Goal: Task Accomplishment & Management: Complete application form

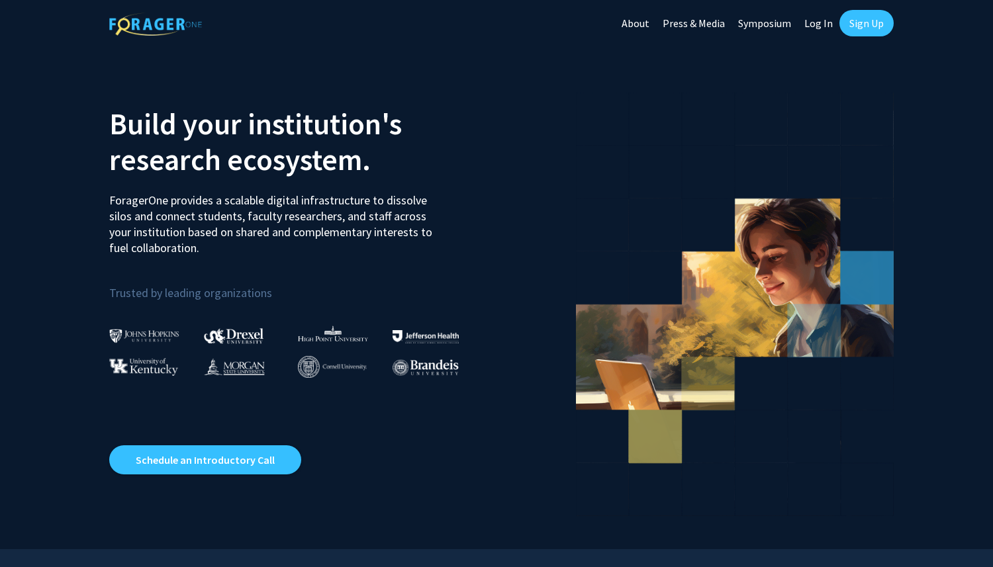
click at [856, 24] on link "Sign Up" at bounding box center [866, 23] width 54 height 26
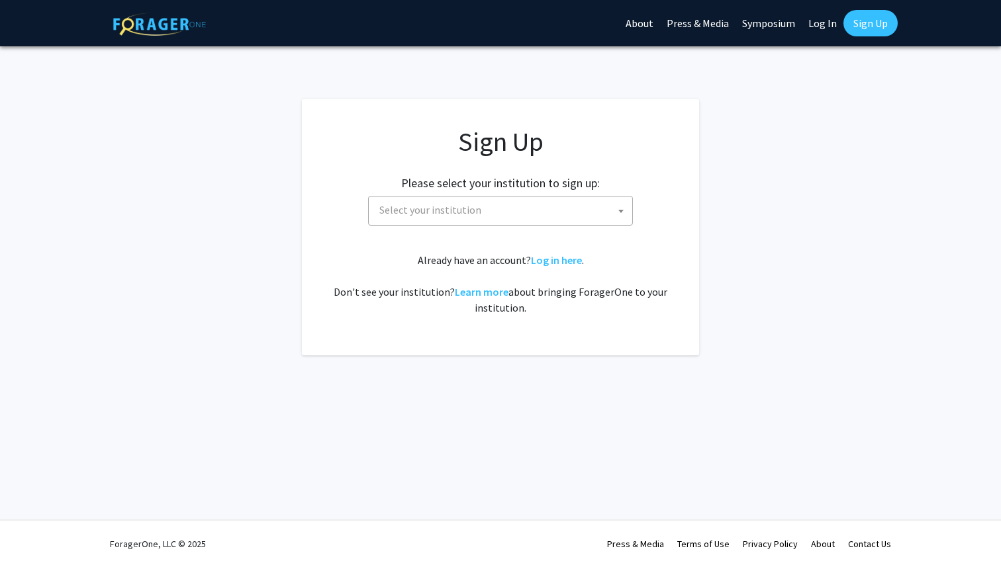
click at [416, 211] on span "Select your institution" at bounding box center [430, 209] width 102 height 13
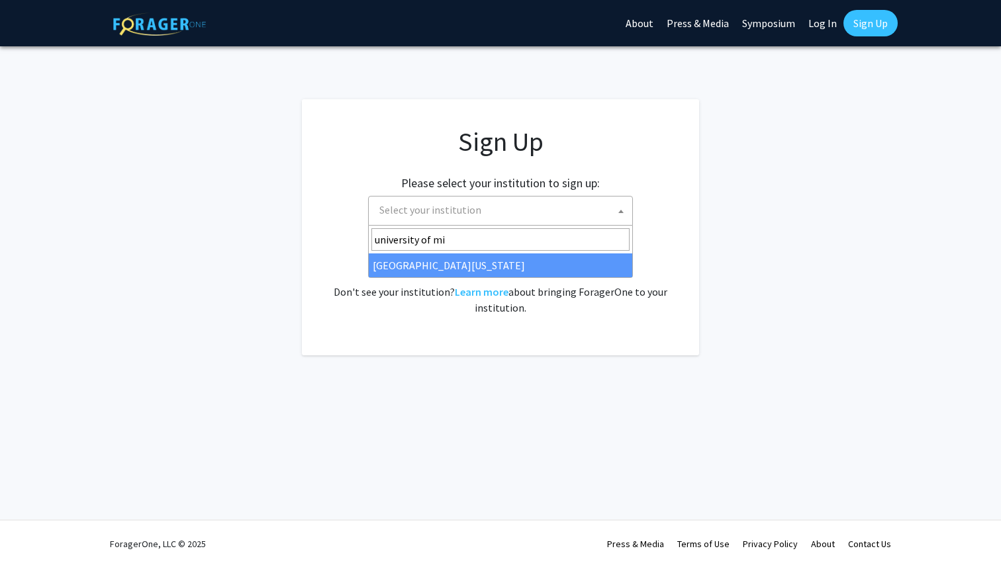
type input "university of mi"
select select "33"
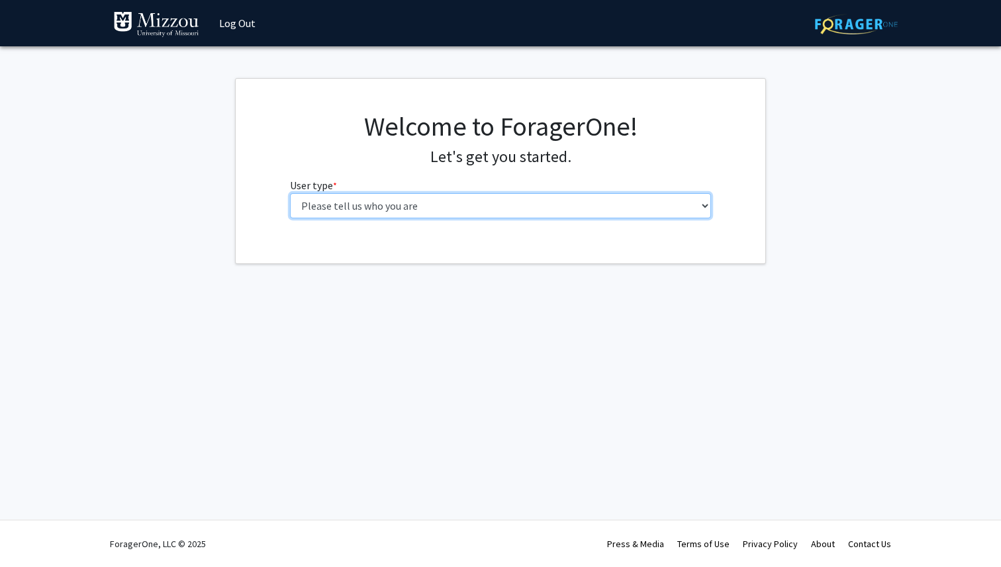
click at [452, 213] on select "Please tell us who you are Undergraduate Student Master's Student Doctoral Cand…" at bounding box center [501, 205] width 422 height 25
select select "1: undergrad"
click at [290, 193] on select "Please tell us who you are Undergraduate Student Master's Student Doctoral Cand…" at bounding box center [501, 205] width 422 height 25
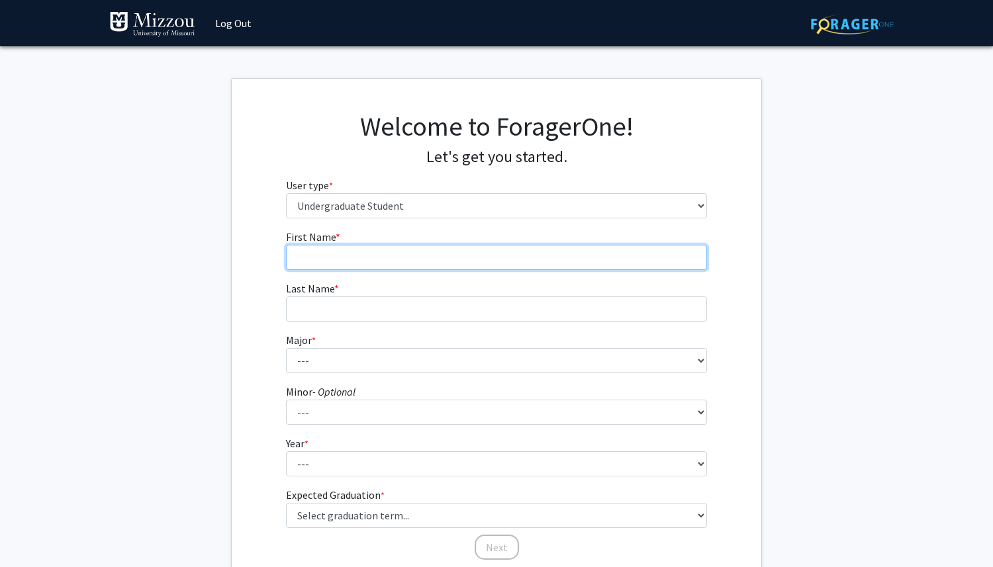
click at [380, 262] on input "First Name * required" at bounding box center [497, 257] width 422 height 25
click at [355, 263] on input "First Name * required" at bounding box center [497, 257] width 422 height 25
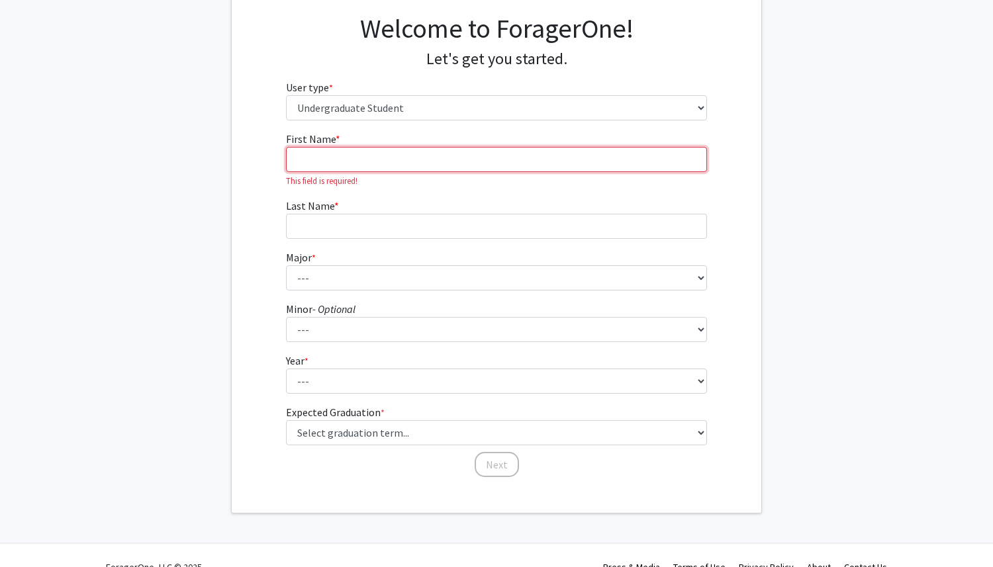
scroll to position [121, 0]
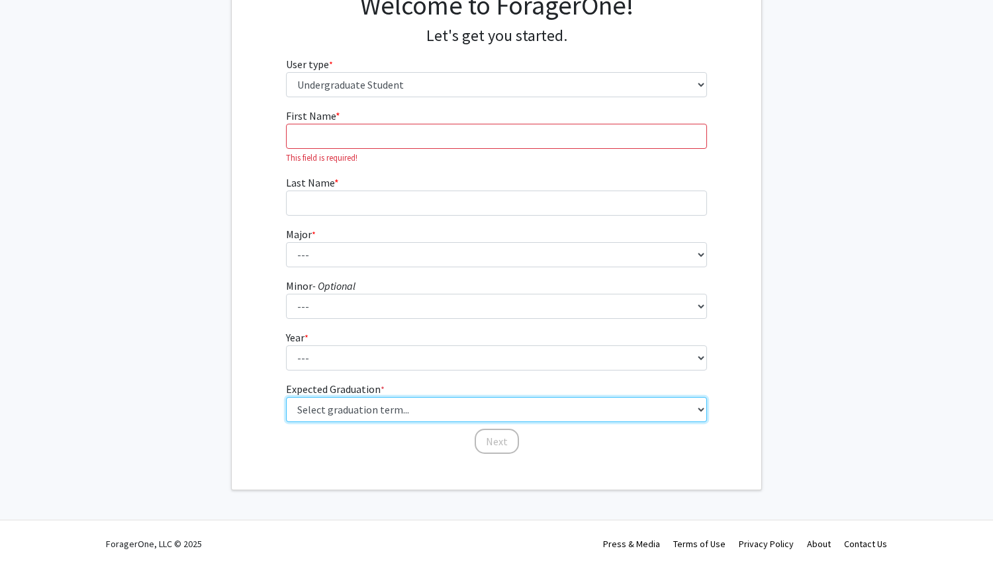
click at [367, 409] on select "Select graduation term... Spring 2025 Summer 2025 Fall 2025 Winter 2025 Spring …" at bounding box center [497, 409] width 422 height 25
select select "17: spring_2029"
click at [286, 397] on select "Select graduation term... Spring 2025 Summer 2025 Fall 2025 Winter 2025 Spring …" at bounding box center [497, 409] width 422 height 25
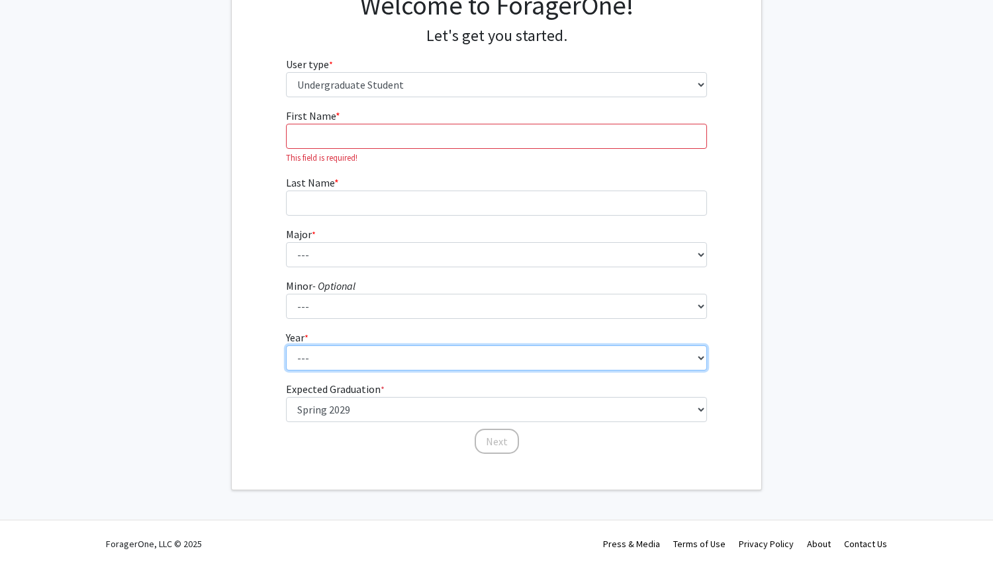
click at [345, 365] on select "--- First-year Sophomore Junior Senior Postbaccalaureate Certificate" at bounding box center [497, 358] width 422 height 25
select select "1: first-year"
click at [286, 346] on select "--- First-year Sophomore Junior Senior Postbaccalaureate Certificate" at bounding box center [497, 358] width 422 height 25
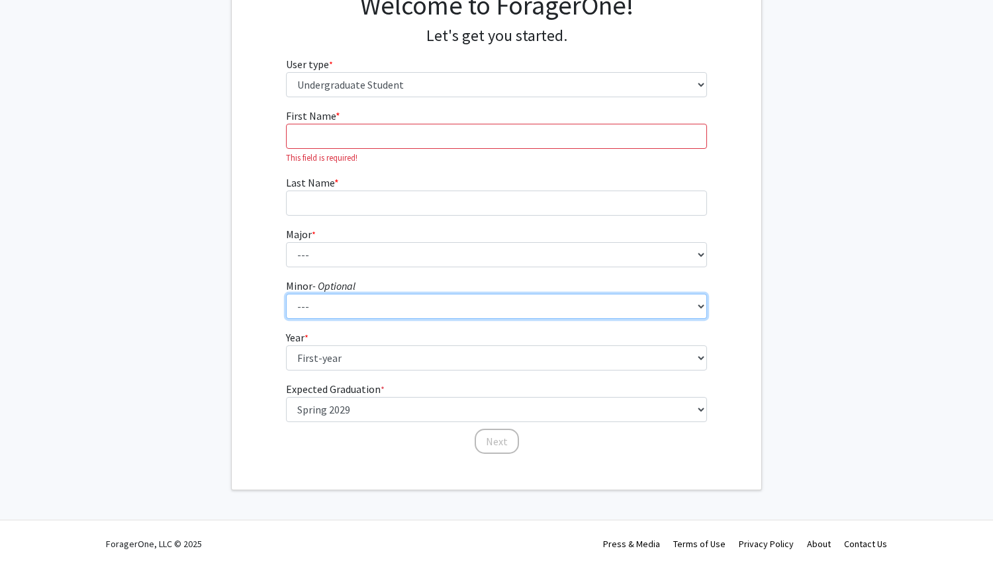
click at [336, 310] on select "--- Accountancy Aerospace Engineering Aerospace Studies Agribusiness Management…" at bounding box center [497, 306] width 422 height 25
click at [286, 294] on select "--- Accountancy Aerospace Engineering Aerospace Studies Agribusiness Management…" at bounding box center [497, 306] width 422 height 25
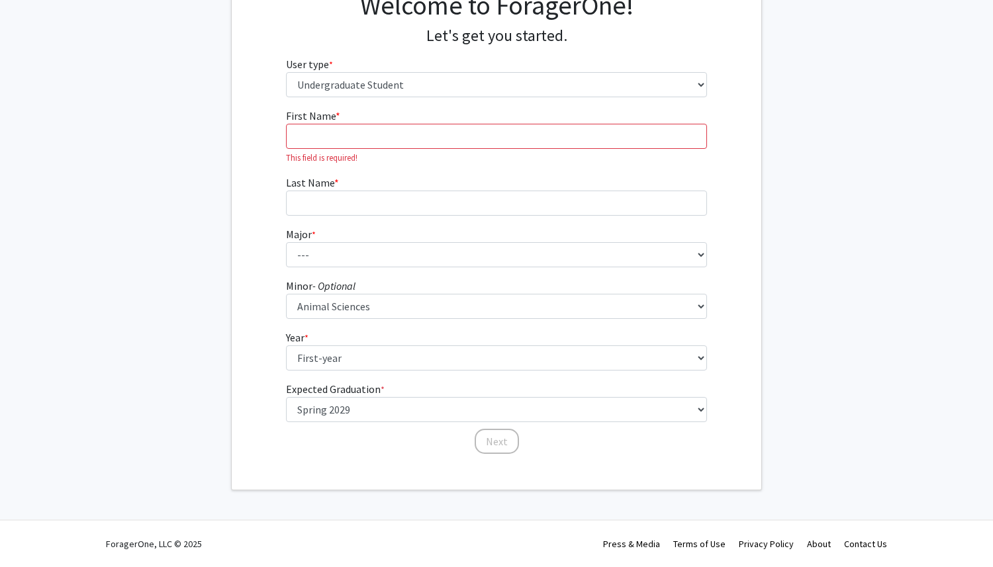
click at [342, 320] on form "First Name * required This field is required! Last Name * required Major * requ…" at bounding box center [497, 275] width 422 height 334
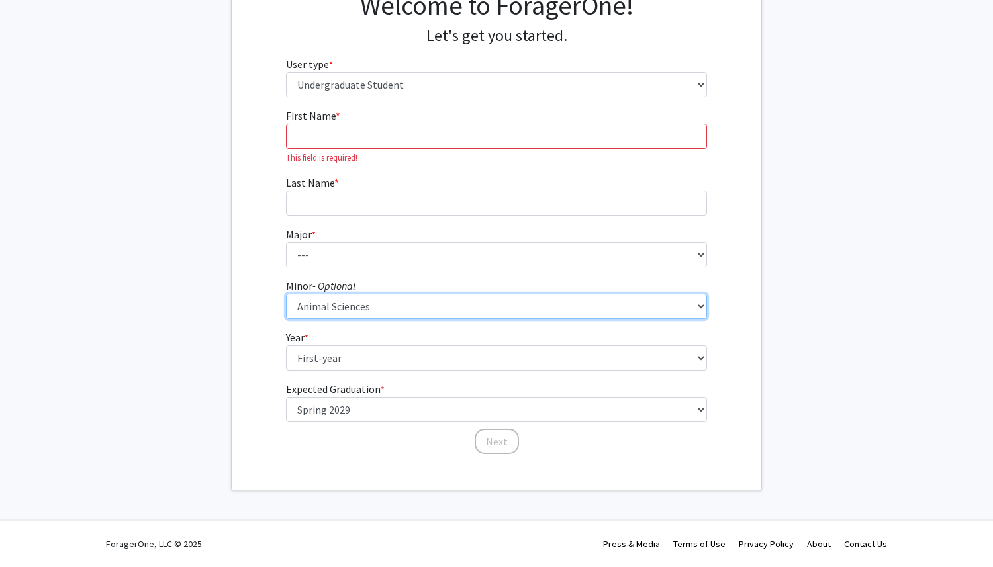
click at [342, 307] on select "--- Accountancy Aerospace Engineering Aerospace Studies Agribusiness Management…" at bounding box center [497, 306] width 422 height 25
select select "0: null"
click at [286, 294] on select "--- Accountancy Aerospace Engineering Aerospace Studies Agribusiness Management…" at bounding box center [497, 306] width 422 height 25
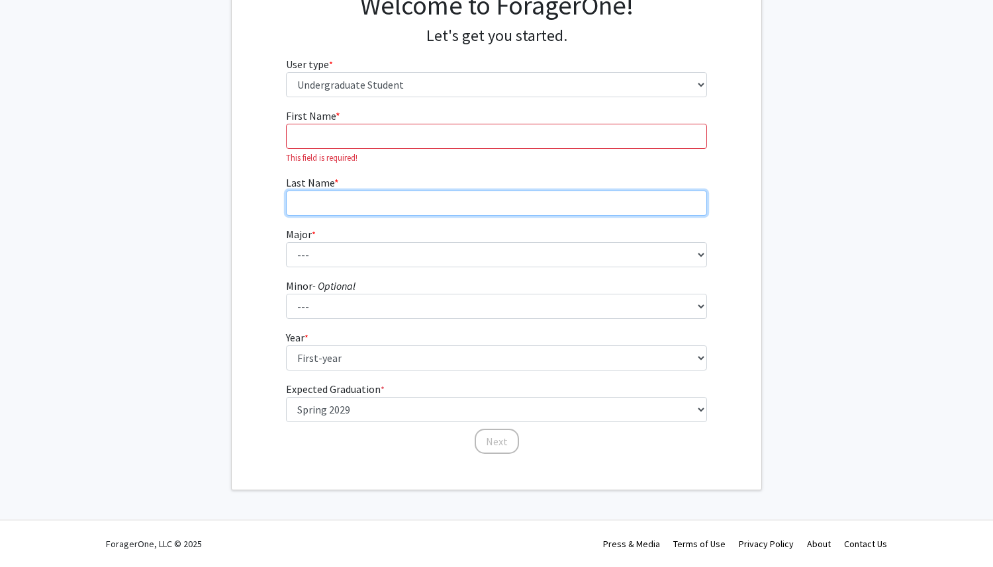
click at [323, 204] on input "Last Name * required" at bounding box center [497, 203] width 422 height 25
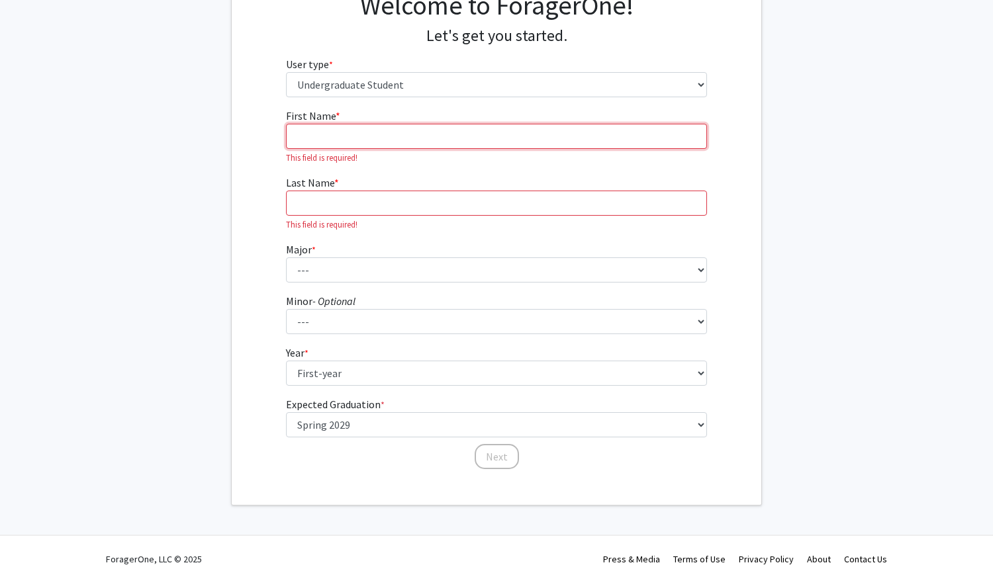
click at [318, 145] on input "First Name * required" at bounding box center [497, 136] width 422 height 25
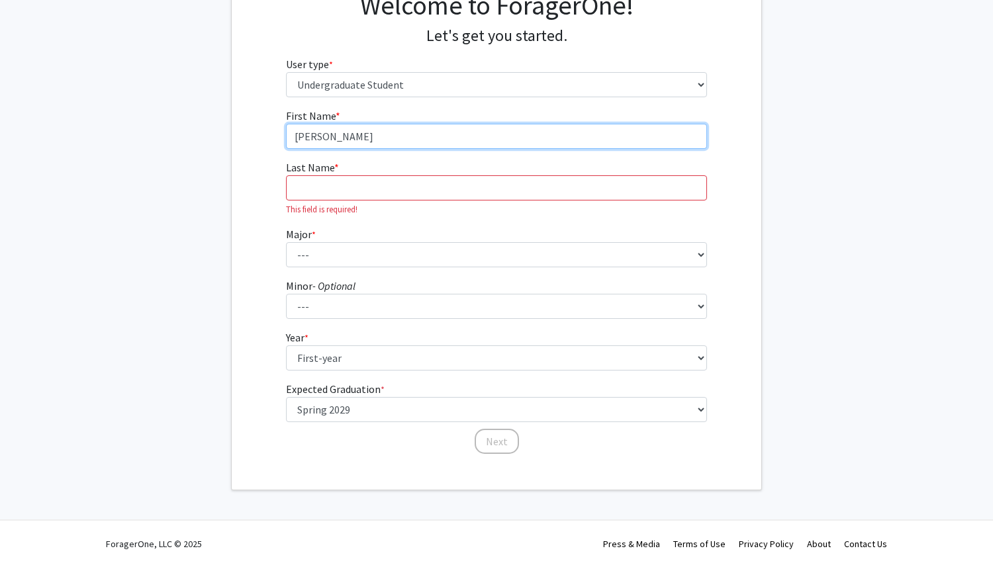
type input "[PERSON_NAME]"
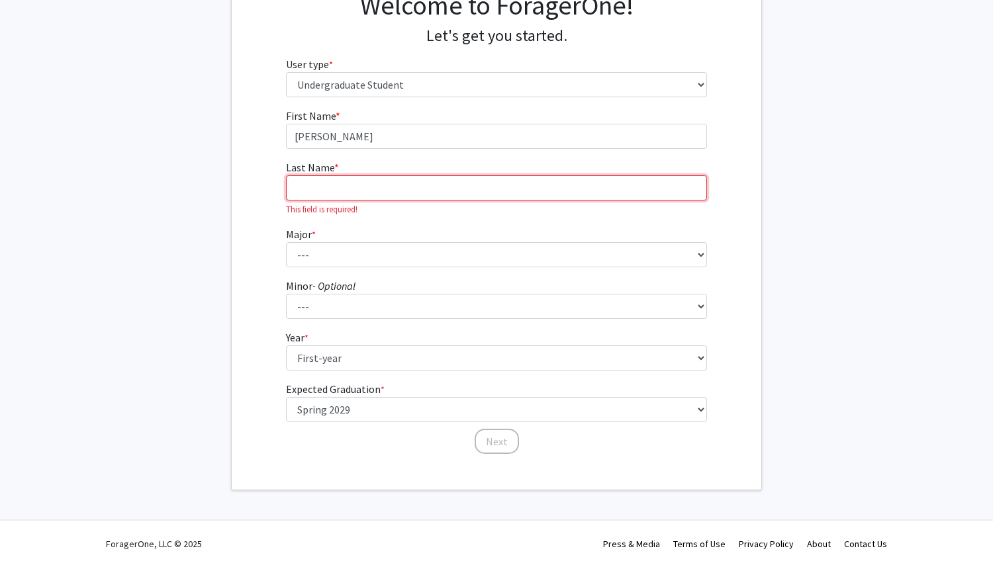
click at [369, 183] on input "Last Name * required" at bounding box center [497, 187] width 422 height 25
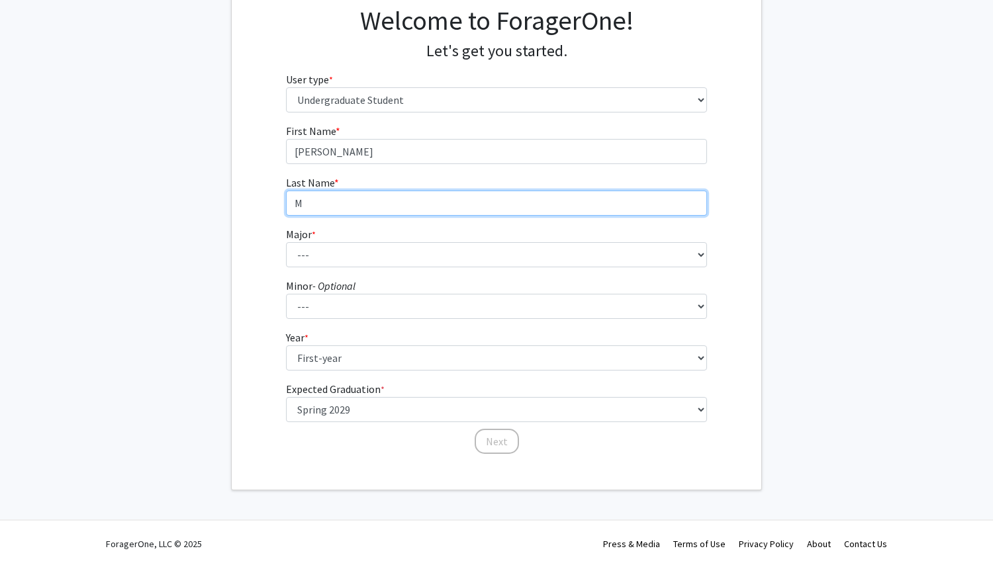
scroll to position [106, 0]
type input "[PERSON_NAME]"
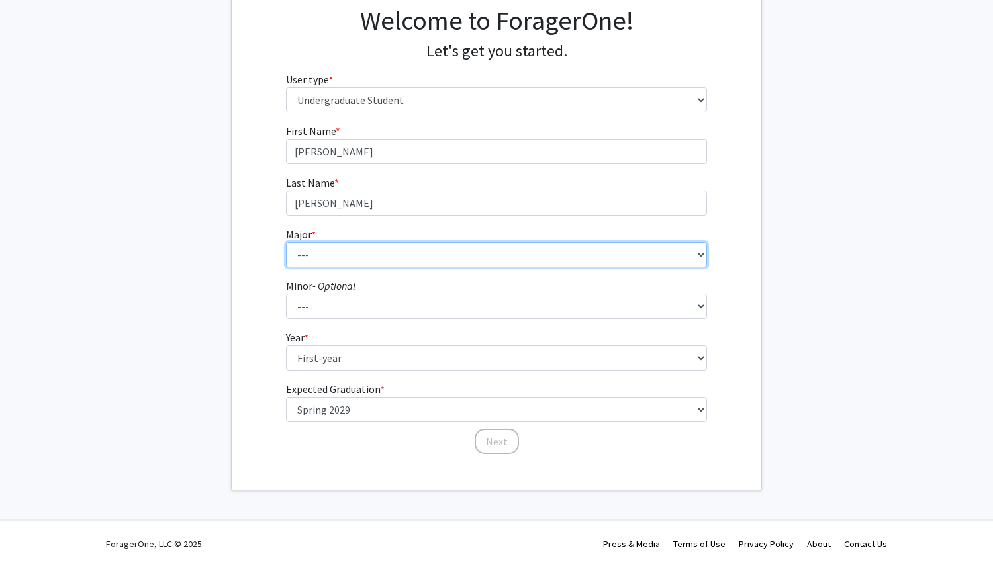
click at [320, 251] on select "--- Agribusiness Management Agricultural Education Agricultural Education: Comm…" at bounding box center [497, 254] width 422 height 25
select select "8: 2497"
click at [286, 242] on select "--- Agribusiness Management Agricultural Education Agricultural Education: Comm…" at bounding box center [497, 254] width 422 height 25
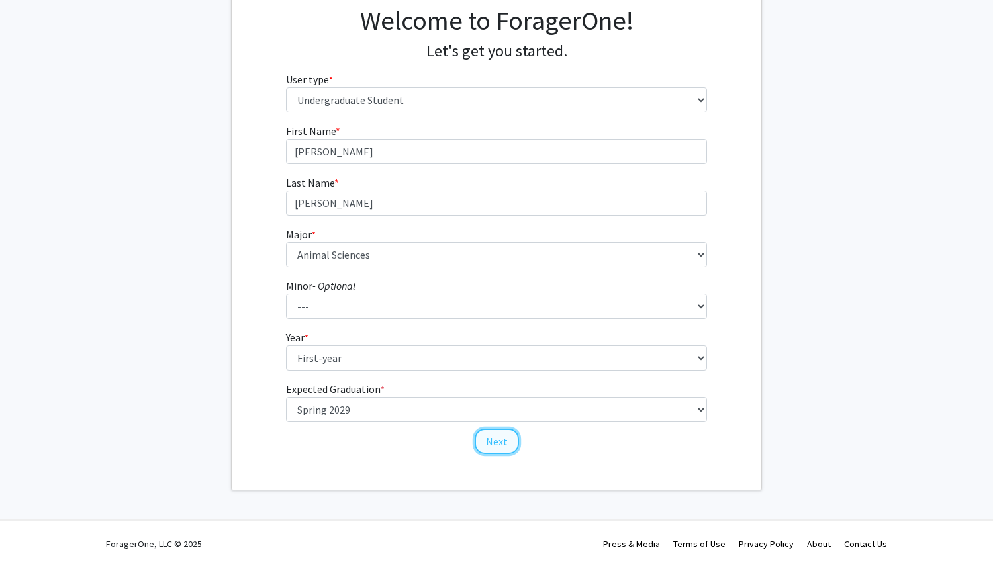
click at [492, 446] on button "Next" at bounding box center [497, 441] width 44 height 25
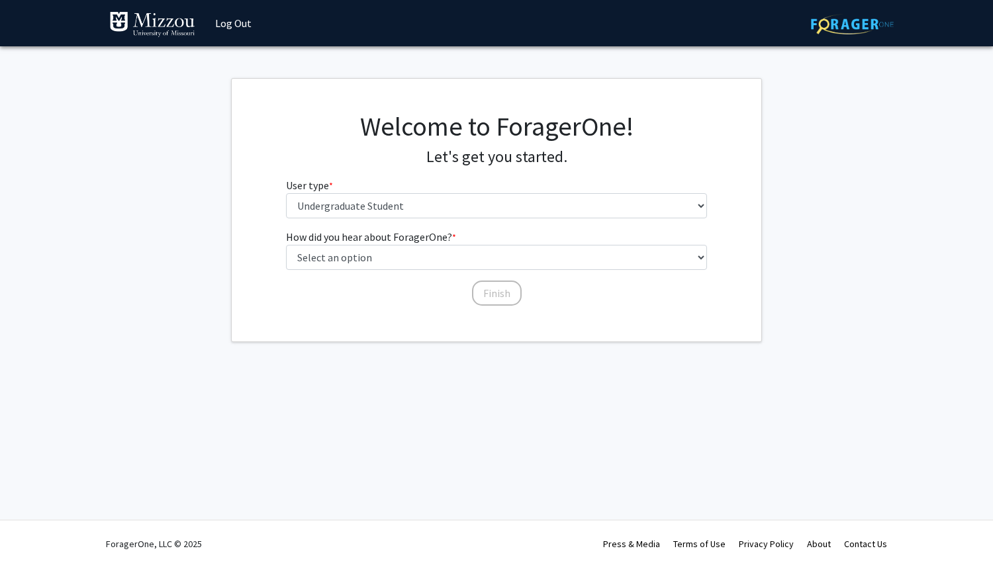
scroll to position [0, 0]
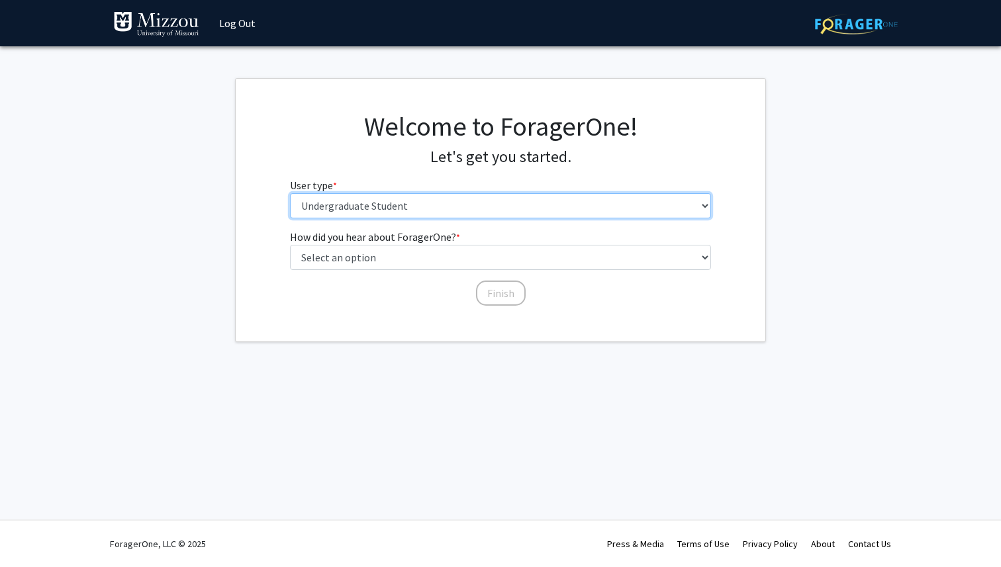
click at [416, 200] on select "Please tell us who you are Undergraduate Student Master's Student Doctoral Cand…" at bounding box center [501, 205] width 422 height 25
click at [290, 193] on select "Please tell us who you are Undergraduate Student Master's Student Doctoral Cand…" at bounding box center [501, 205] width 422 height 25
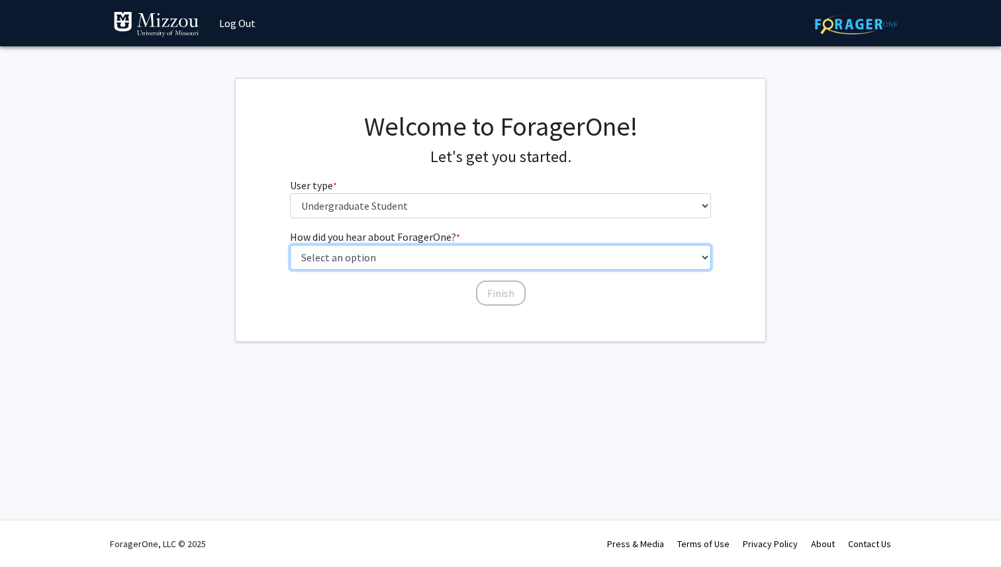
click at [350, 262] on select "Select an option Peer/student recommendation Faculty/staff recommendation Unive…" at bounding box center [501, 257] width 422 height 25
select select "2: faculty_recommendation"
click at [290, 245] on select "Select an option Peer/student recommendation Faculty/staff recommendation Unive…" at bounding box center [501, 257] width 422 height 25
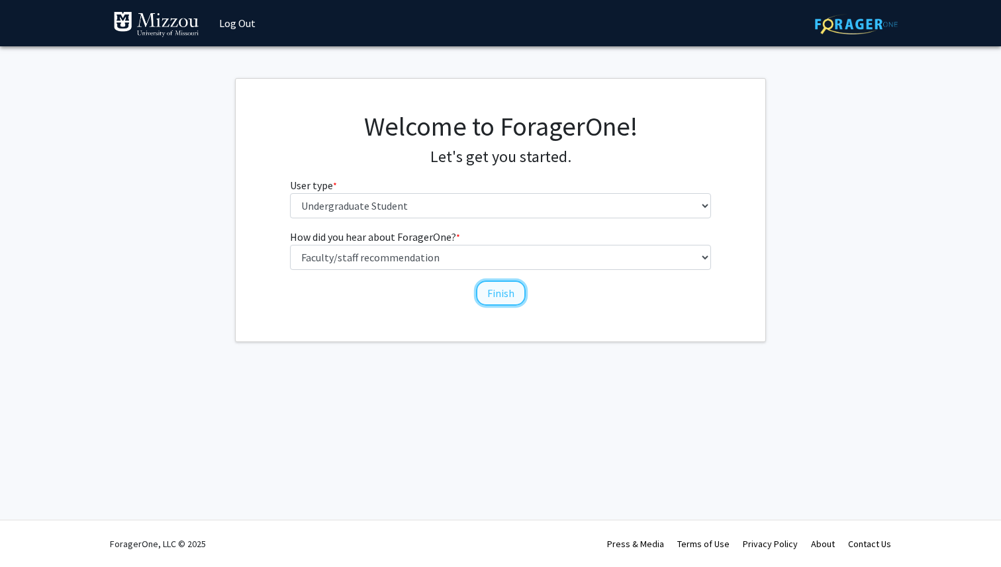
click at [499, 291] on button "Finish" at bounding box center [501, 293] width 50 height 25
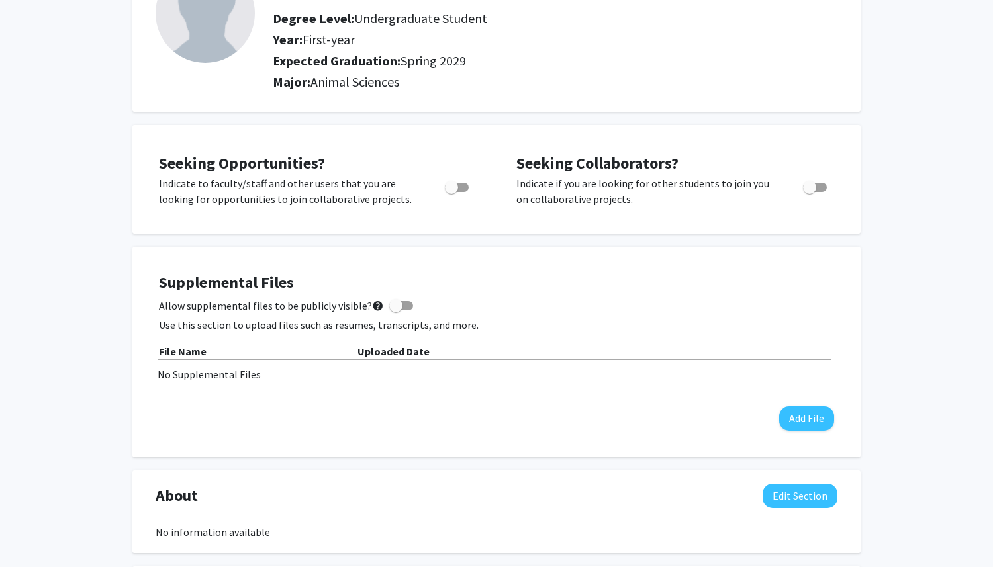
scroll to position [121, 0]
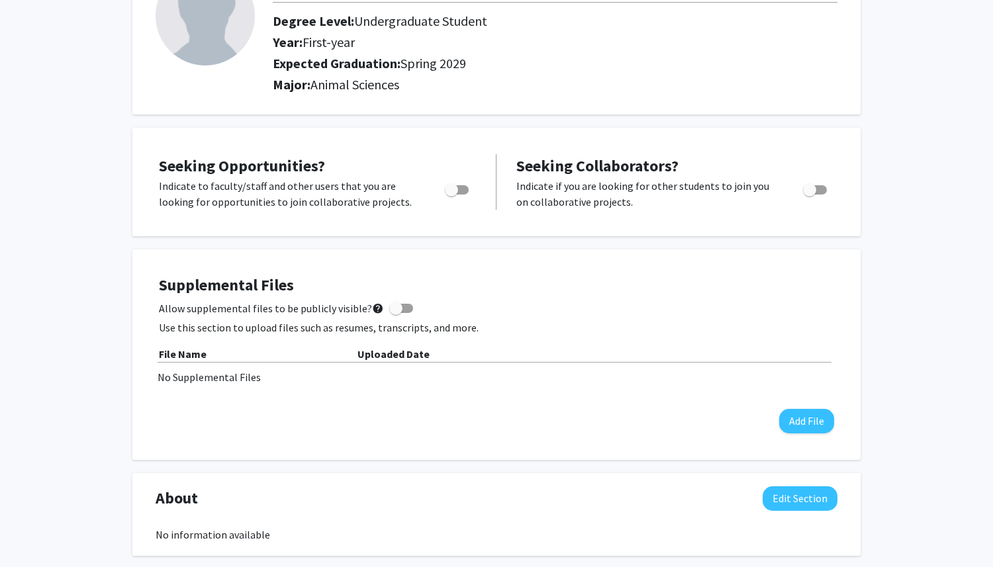
click at [462, 189] on span "Toggle" at bounding box center [457, 189] width 24 height 9
click at [451, 195] on input "Are you actively seeking opportunities?" at bounding box center [451, 195] width 1 height 1
checkbox input "true"
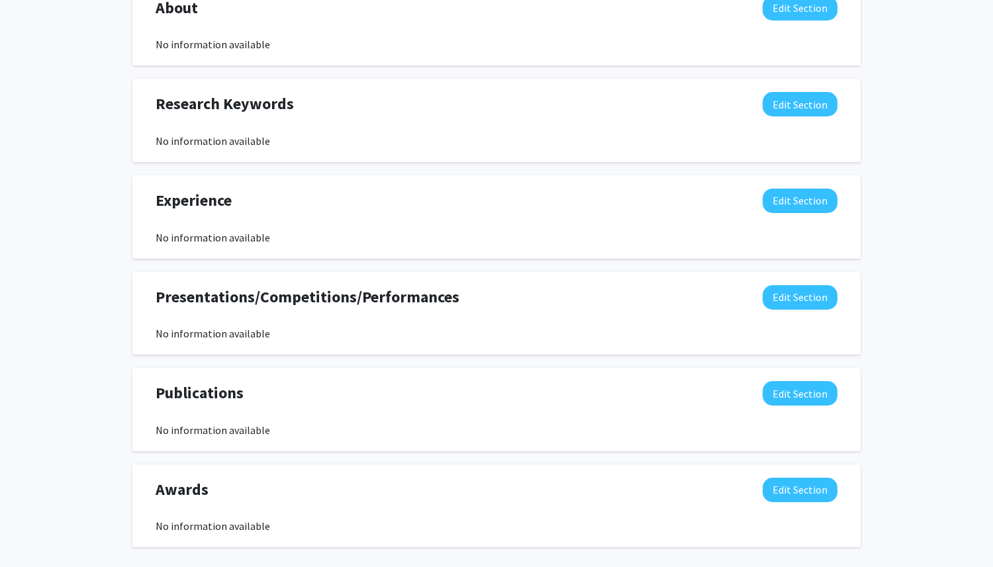
scroll to position [608, 0]
